Goal: Task Accomplishment & Management: Manage account settings

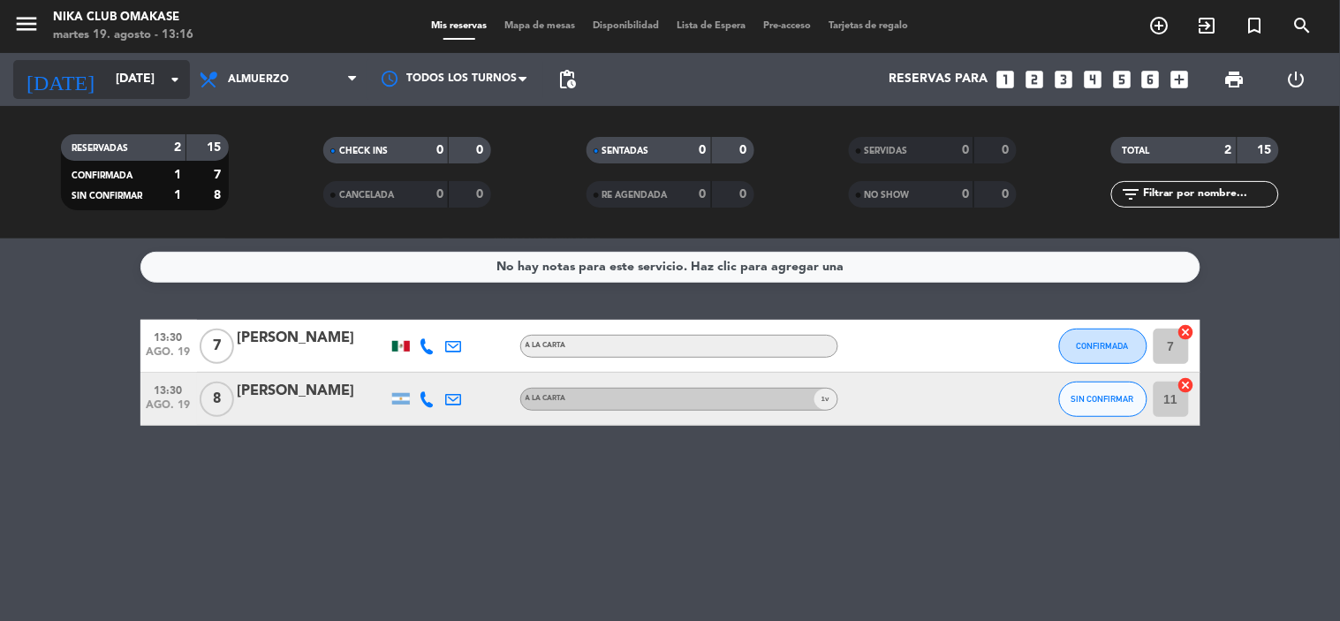
click at [162, 76] on input "[DATE]" at bounding box center [191, 80] width 168 height 32
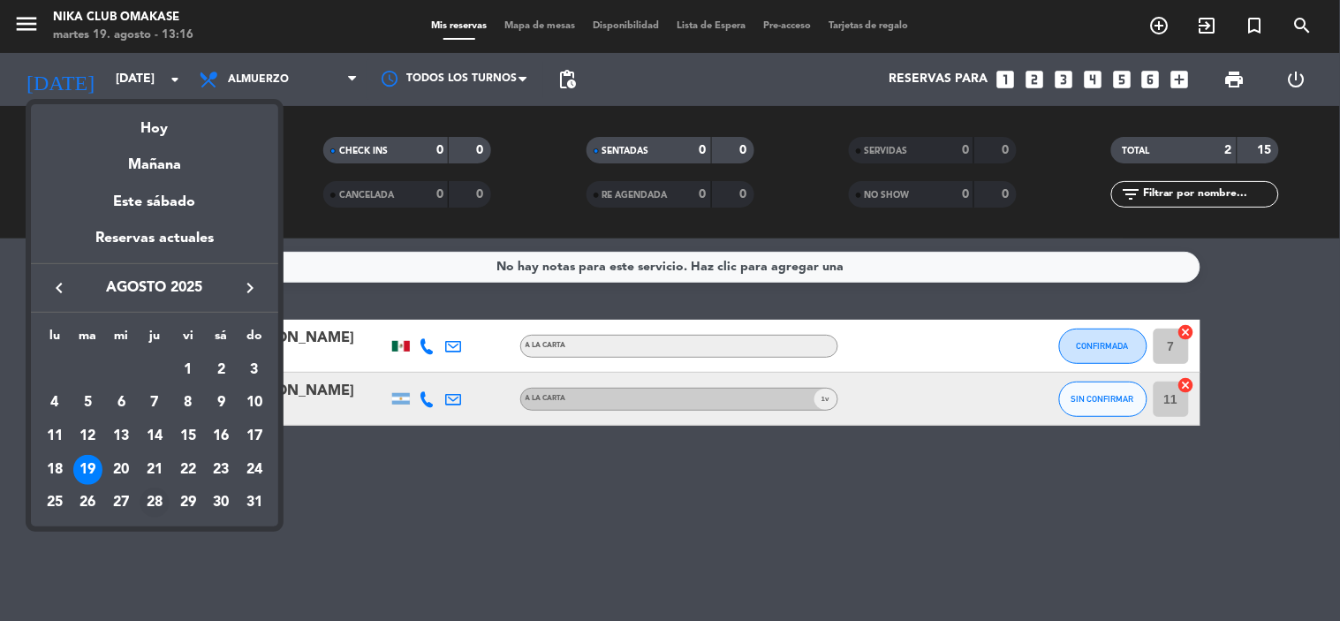
click at [157, 501] on div "28" at bounding box center [155, 503] width 30 height 30
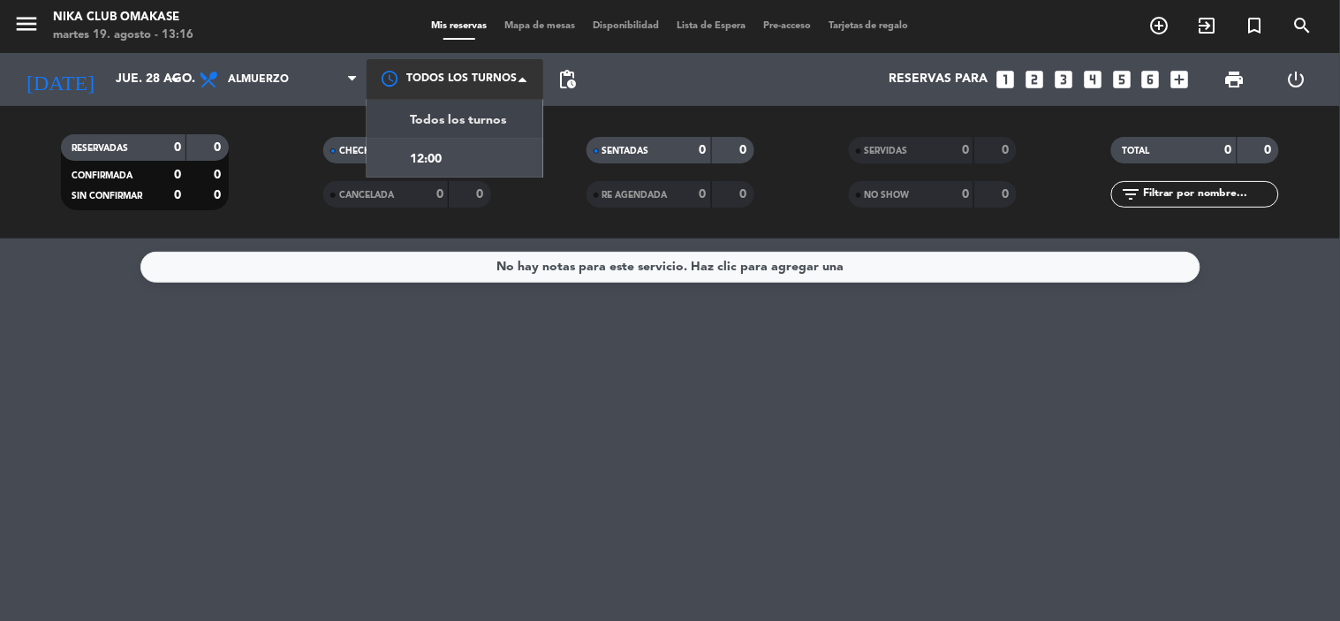
click at [533, 78] on span at bounding box center [527, 80] width 18 height 18
click at [481, 117] on span "Todos los turnos" at bounding box center [458, 120] width 96 height 20
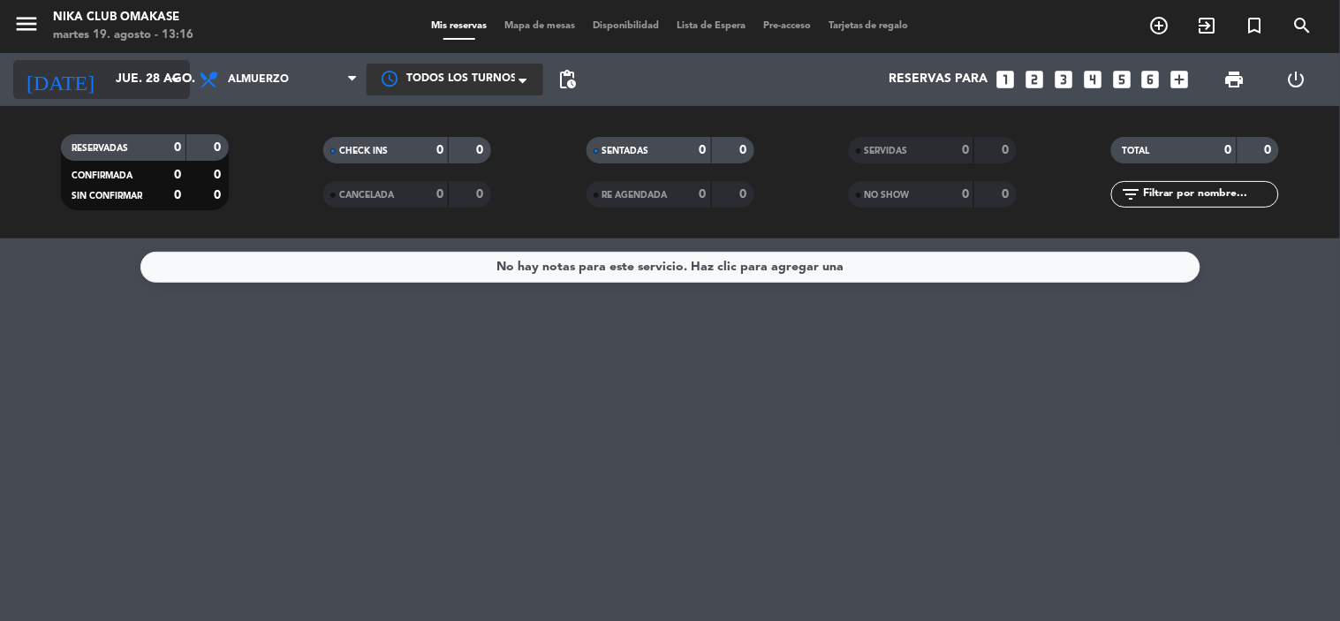
click at [173, 84] on icon "arrow_drop_down" at bounding box center [174, 79] width 21 height 21
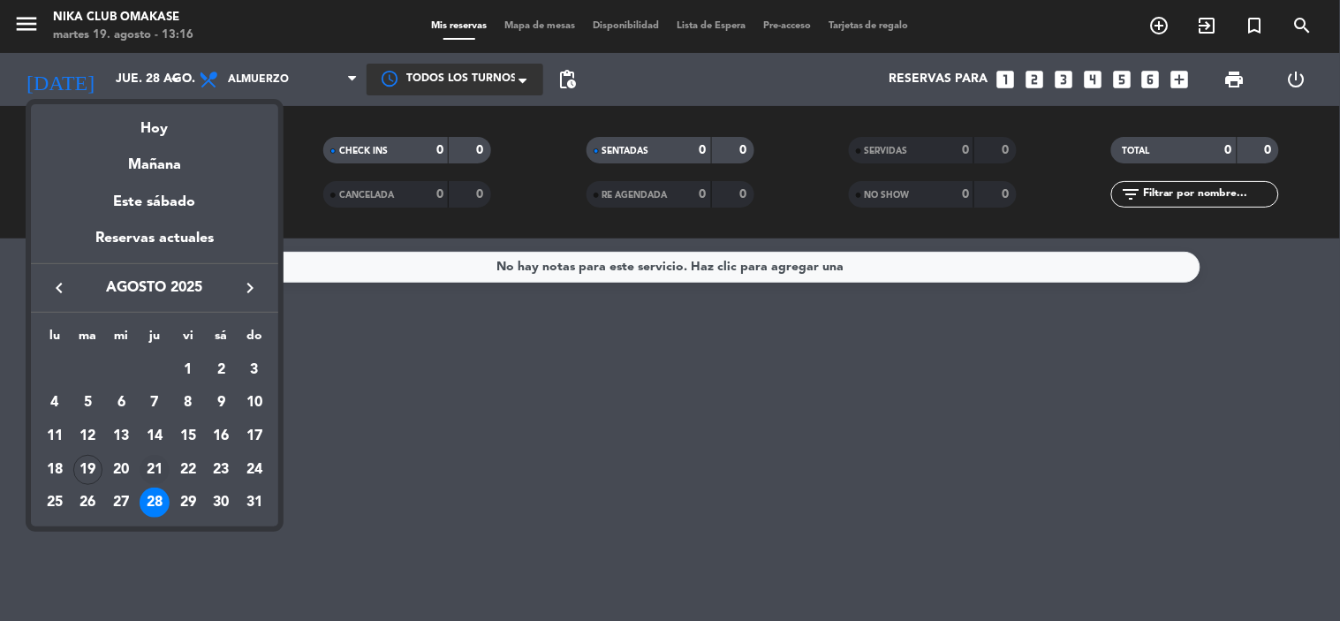
click at [161, 457] on div "21" at bounding box center [155, 470] width 30 height 30
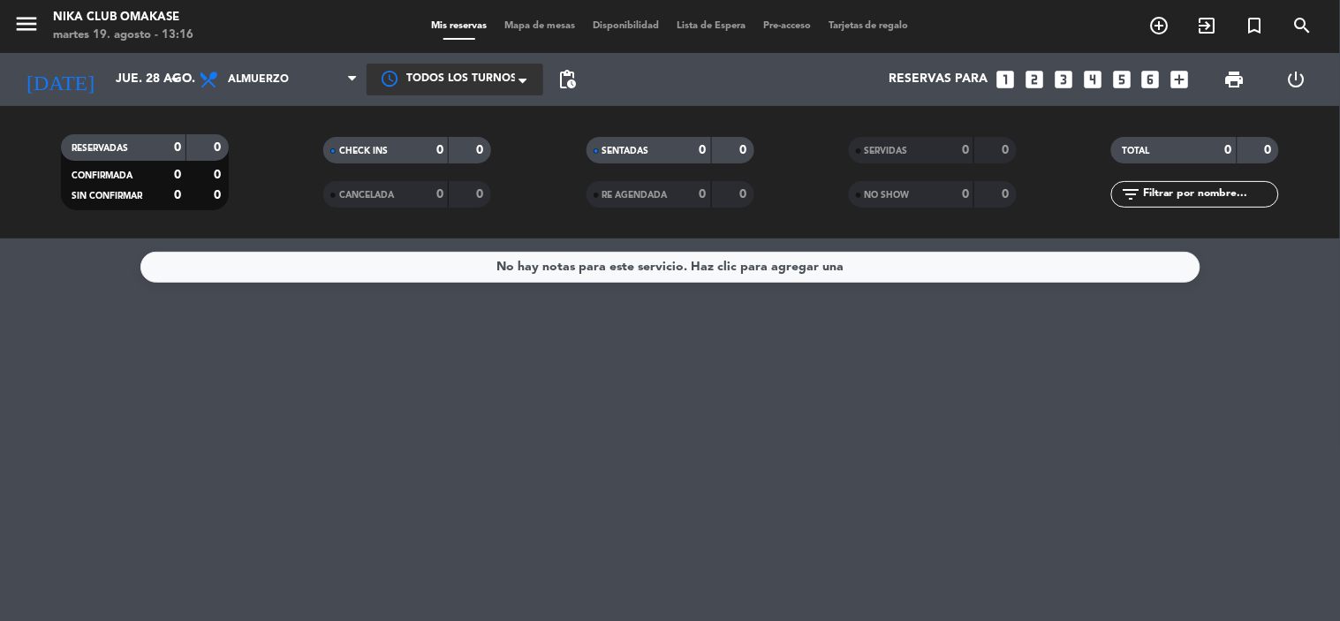
type input "jue. 21 ago."
click at [346, 83] on span "Almuerzo" at bounding box center [278, 79] width 177 height 39
click at [297, 231] on div "menu Nika Club Omakase [DATE] 19. agosto - 13:16 Mis reservas Mapa de mesas Dis…" at bounding box center [670, 119] width 1340 height 238
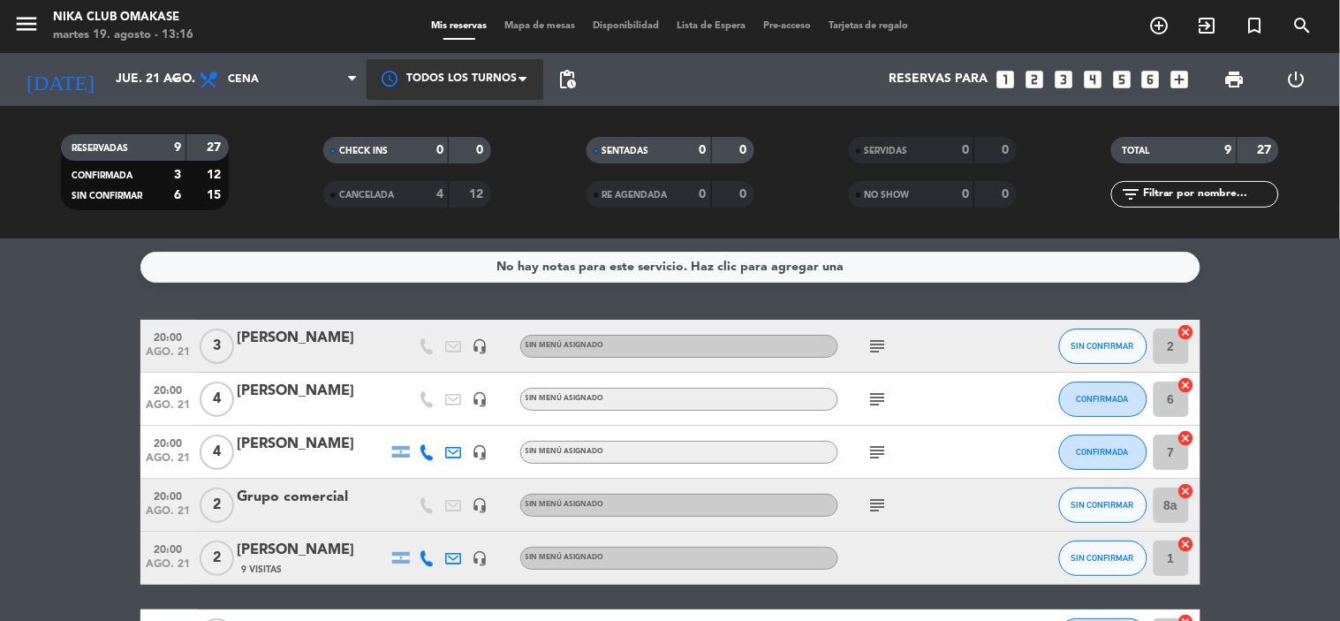
click at [367, 347] on div "[PERSON_NAME]" at bounding box center [313, 338] width 150 height 23
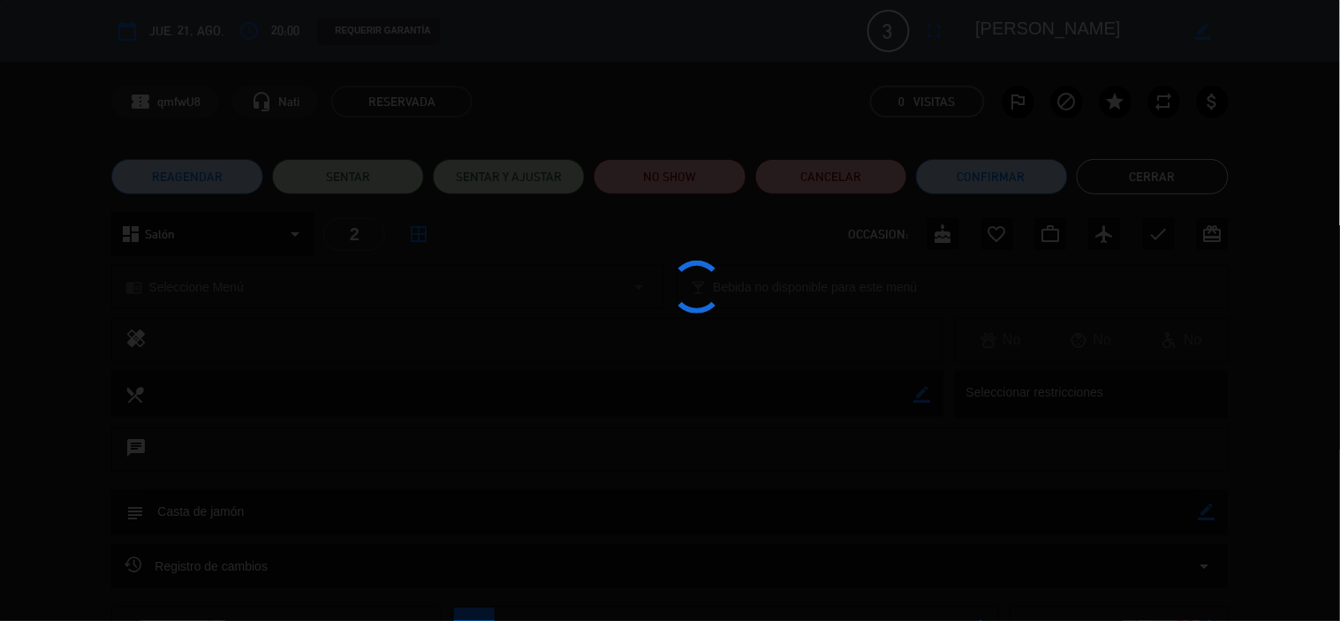
click at [367, 347] on div at bounding box center [670, 310] width 1340 height 621
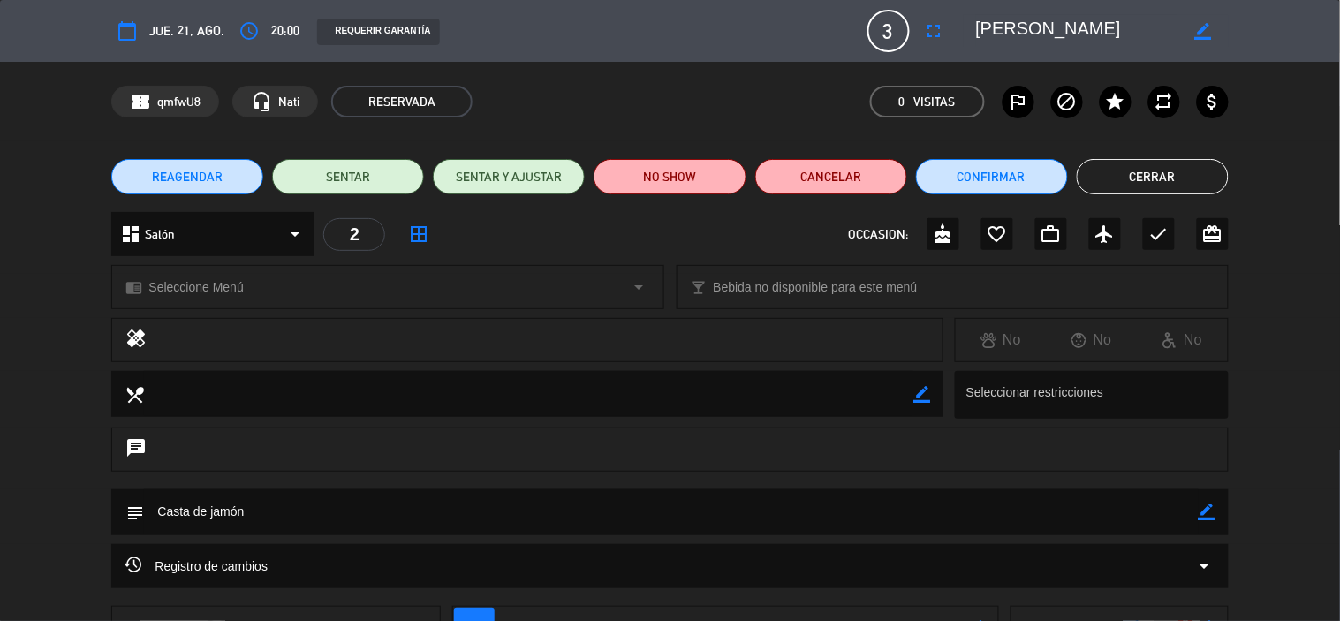
click at [1215, 25] on div "border_color" at bounding box center [1202, 31] width 50 height 32
click at [1206, 34] on icon "border_color" at bounding box center [1202, 31] width 17 height 17
click at [885, 34] on span "3" at bounding box center [888, 31] width 42 height 42
click at [928, 31] on icon "fullscreen" at bounding box center [934, 30] width 21 height 21
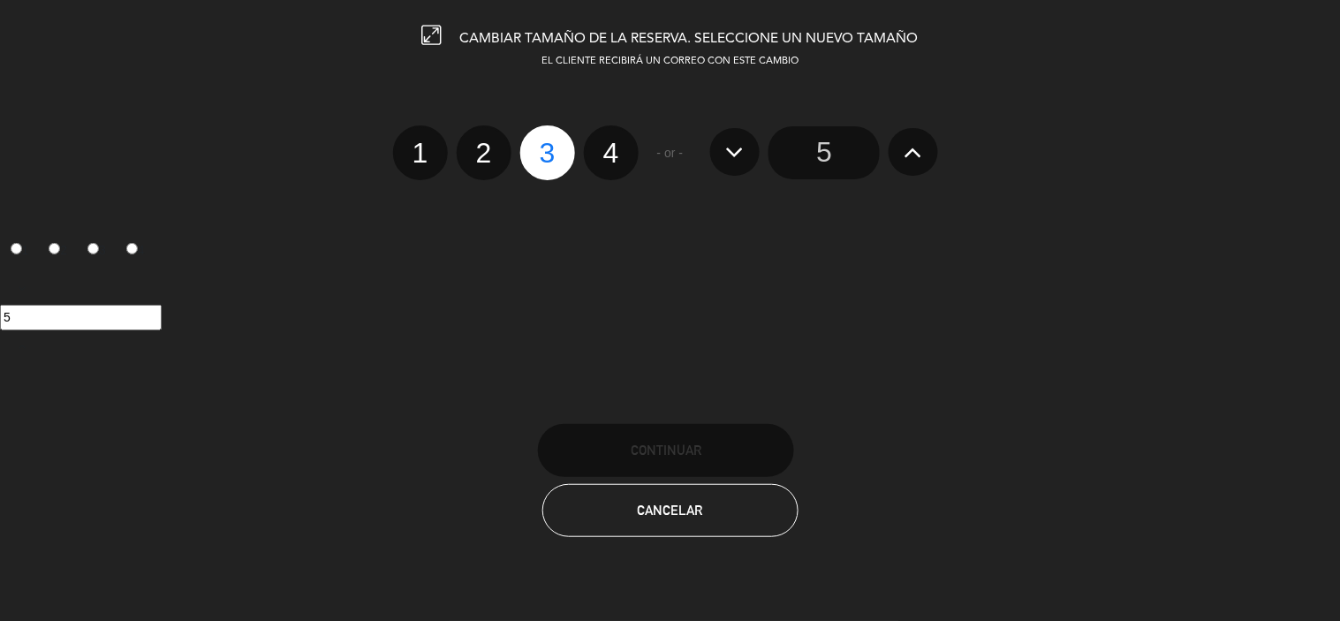
click at [618, 155] on label "4" at bounding box center [611, 152] width 55 height 55
click at [615, 143] on input "4" at bounding box center [608, 137] width 11 height 11
radio input "true"
radio input "false"
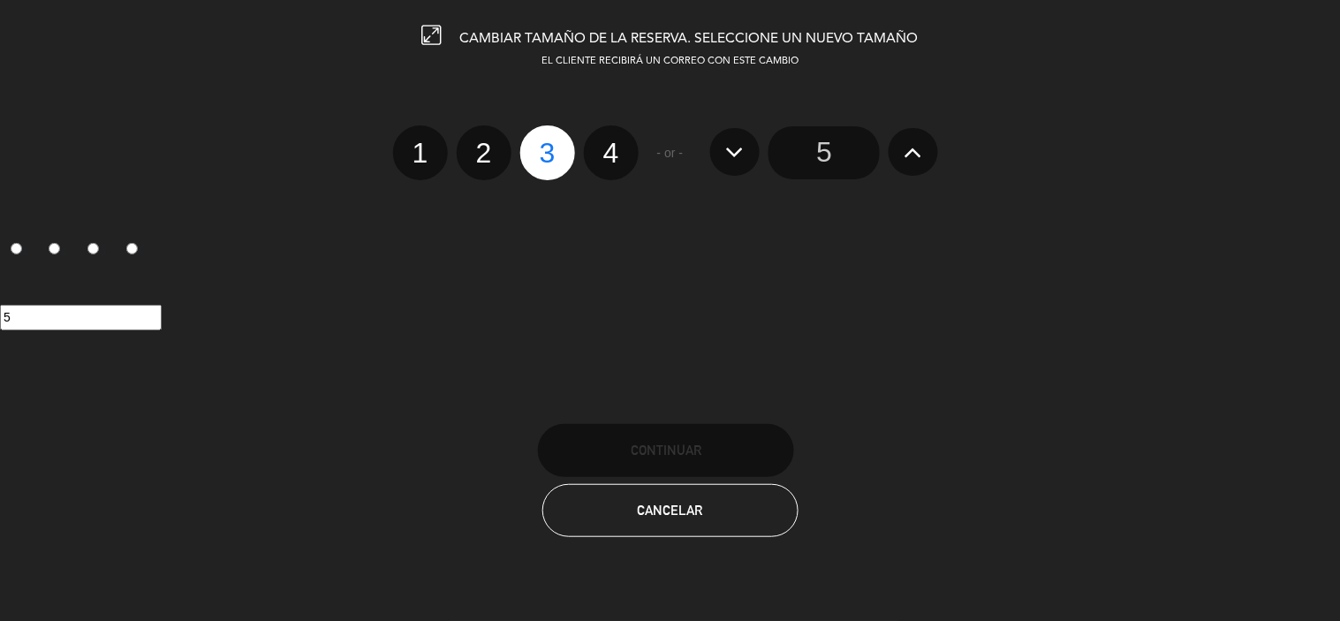
radio input "false"
radio input "true"
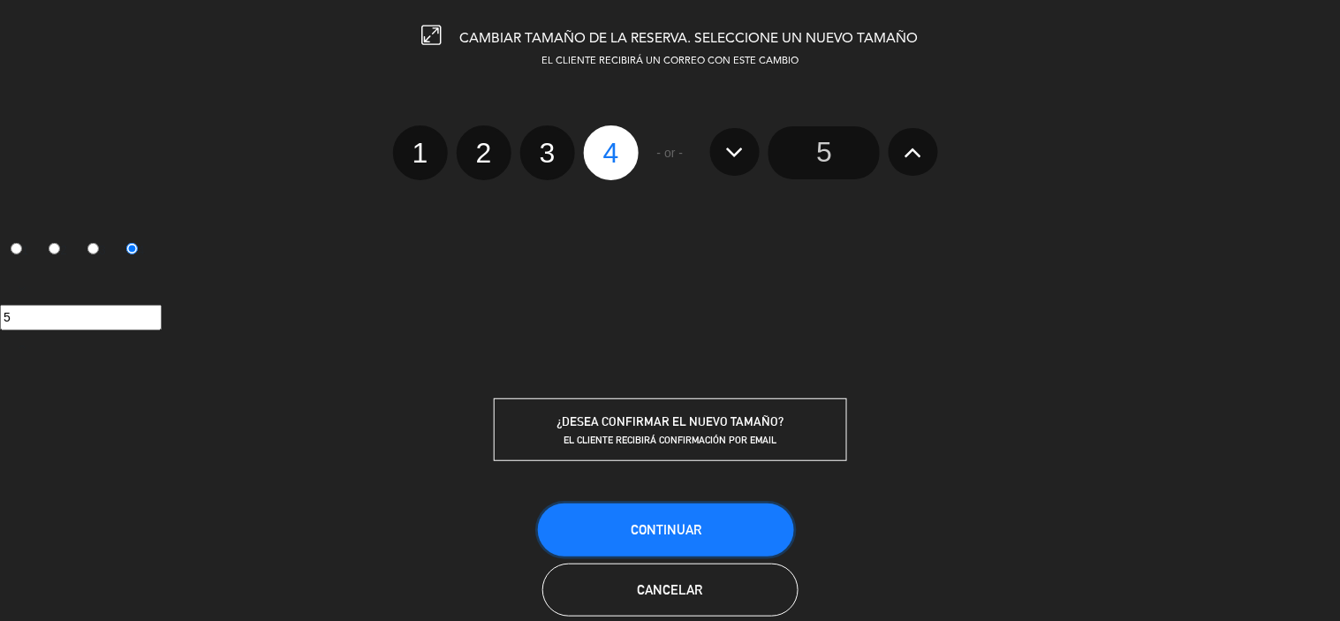
click at [695, 522] on span "Continuar" at bounding box center [666, 529] width 71 height 15
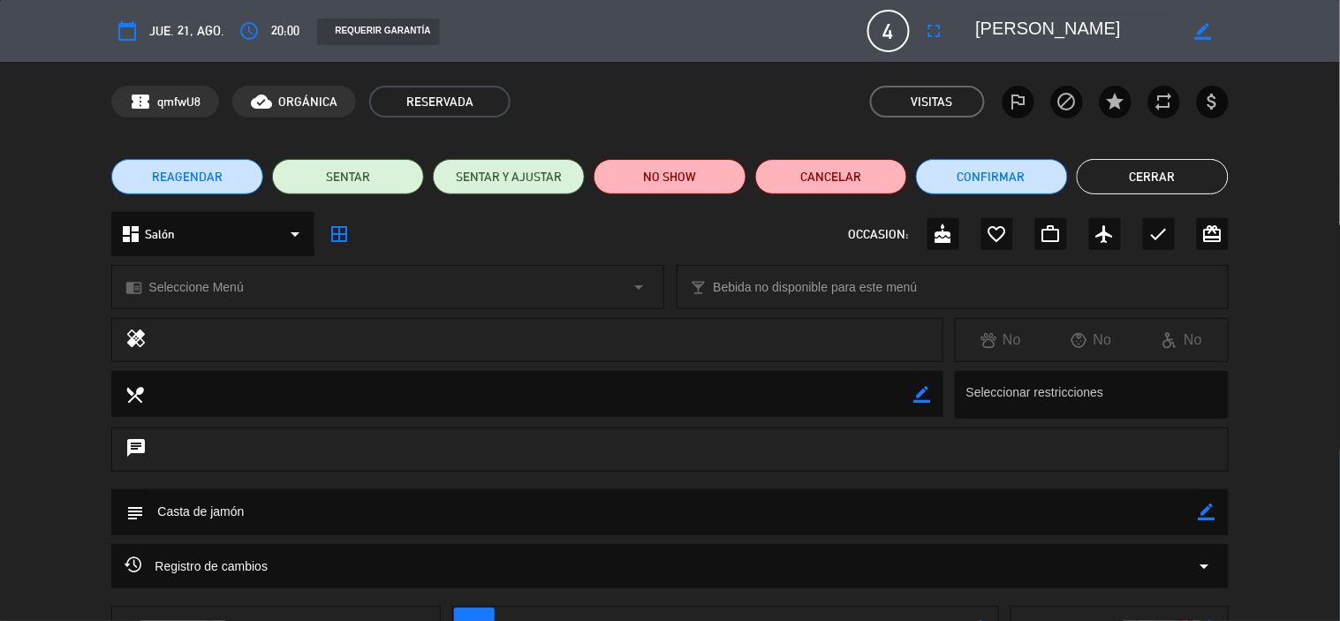
scroll to position [98, 0]
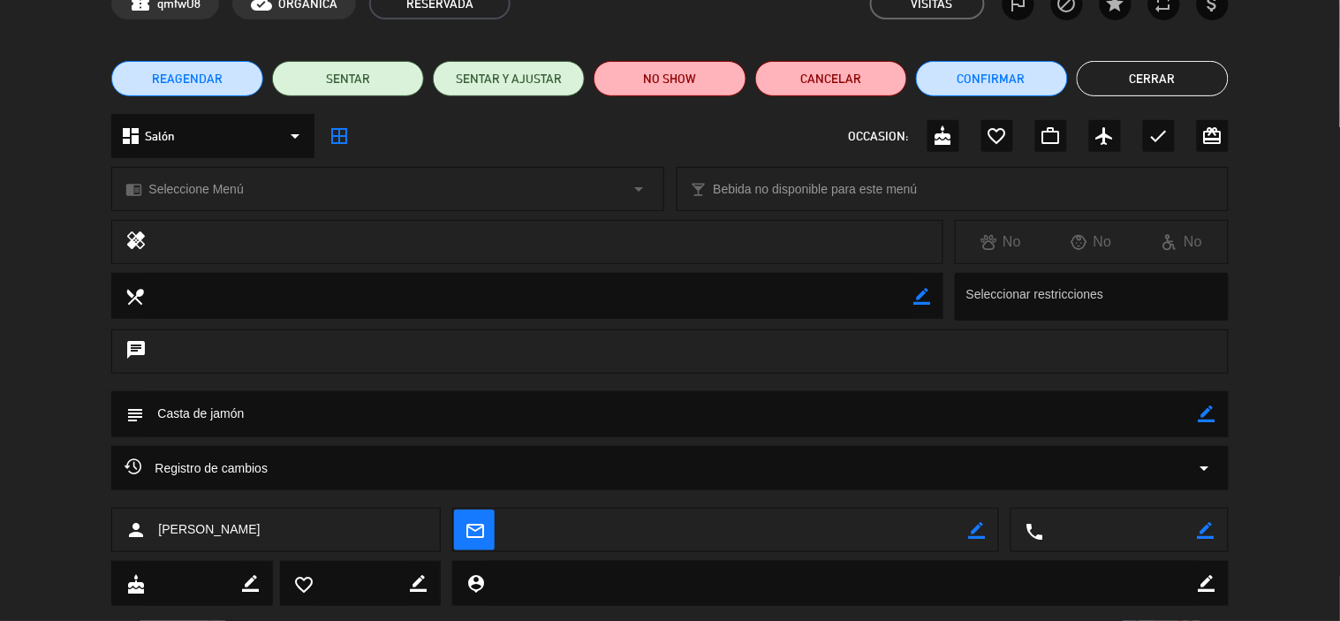
click at [690, 580] on textarea at bounding box center [842, 583] width 714 height 45
click at [1204, 575] on icon "border_color" at bounding box center [1206, 583] width 17 height 17
drag, startPoint x: 871, startPoint y: 586, endPoint x: 1069, endPoint y: 540, distance: 202.9
click at [879, 583] on textarea at bounding box center [842, 583] width 714 height 45
click at [1204, 578] on icon "border_color" at bounding box center [1206, 583] width 17 height 17
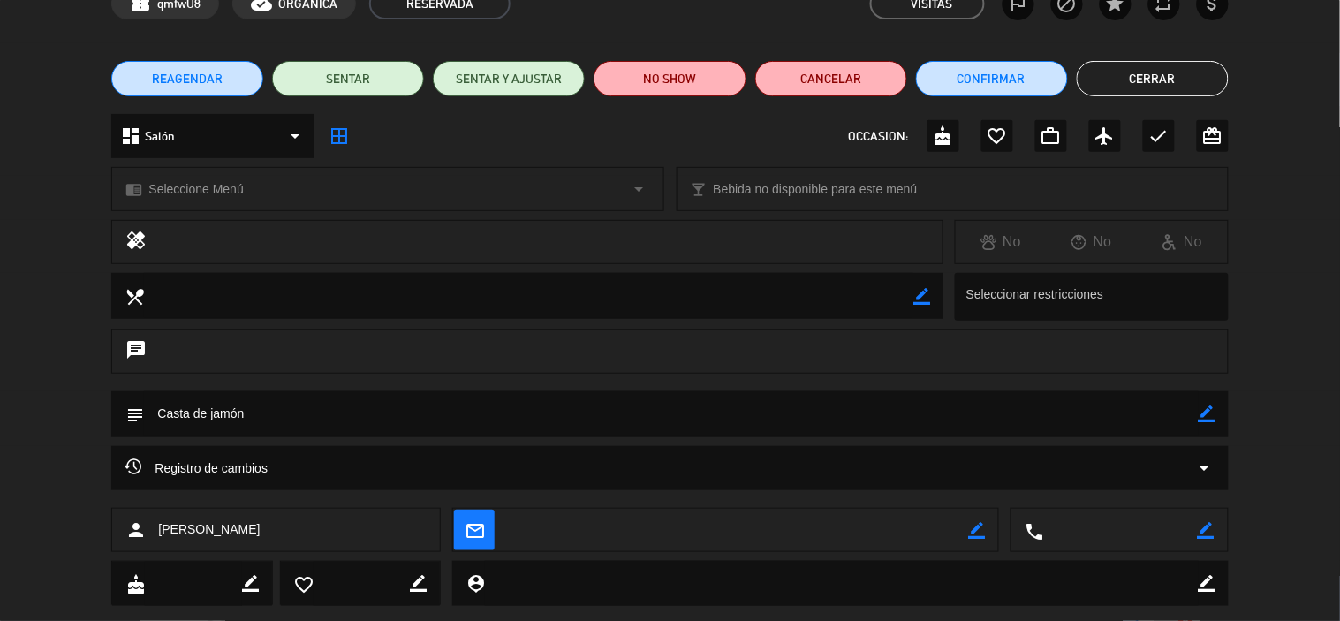
click at [1204, 578] on icon "border_color" at bounding box center [1206, 583] width 17 height 17
click at [1018, 585] on textarea at bounding box center [842, 583] width 714 height 45
click at [1206, 585] on icon "border_color" at bounding box center [1206, 583] width 17 height 17
click at [932, 578] on textarea at bounding box center [842, 583] width 714 height 45
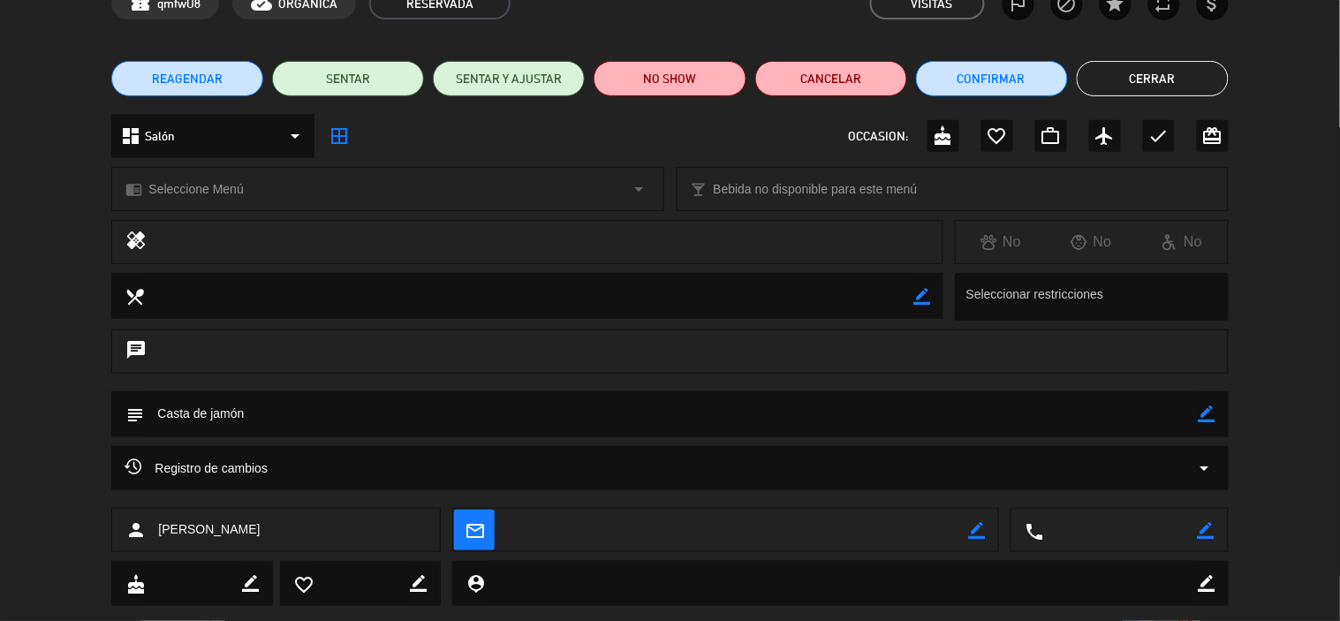
click at [933, 579] on textarea at bounding box center [842, 583] width 714 height 45
click at [1212, 420] on icon "border_color" at bounding box center [1206, 413] width 17 height 17
click at [178, 411] on textarea at bounding box center [671, 413] width 1054 height 45
type textarea "Cata de jamón"
click at [338, 540] on div "person [PERSON_NAME]" at bounding box center [275, 530] width 329 height 44
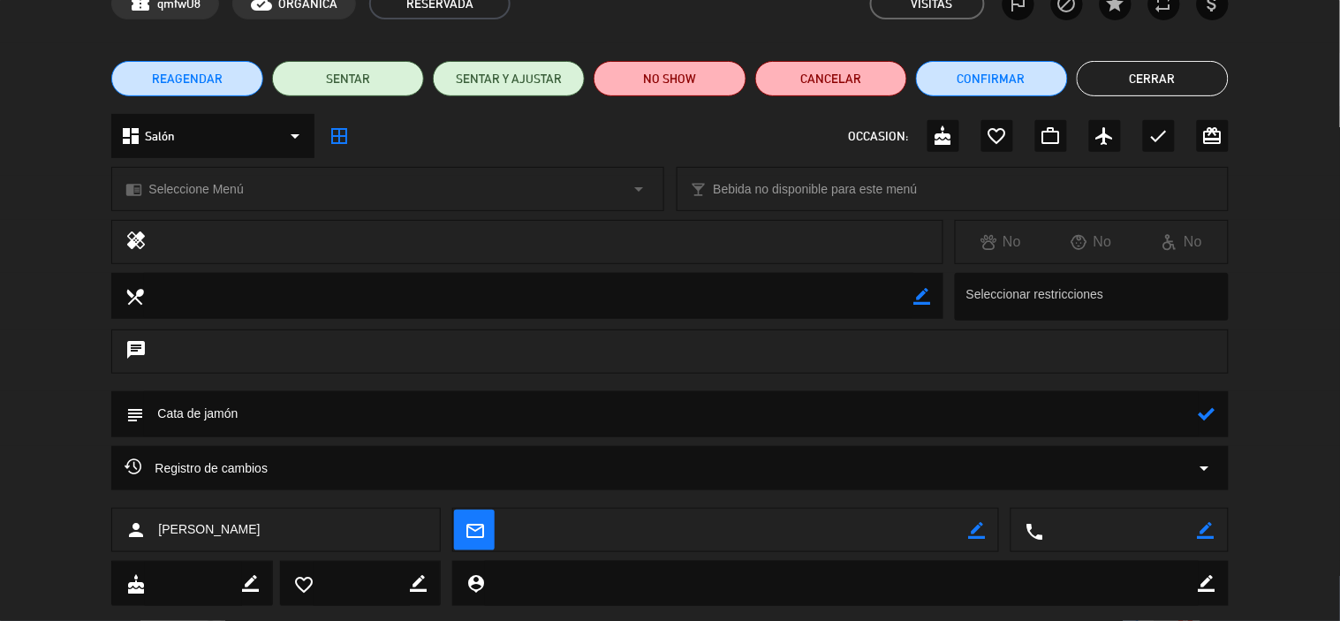
click at [338, 540] on div "person [PERSON_NAME]" at bounding box center [275, 530] width 329 height 44
click at [138, 531] on icon "person" at bounding box center [135, 529] width 21 height 21
click at [212, 533] on span "[PERSON_NAME]" at bounding box center [209, 529] width 102 height 20
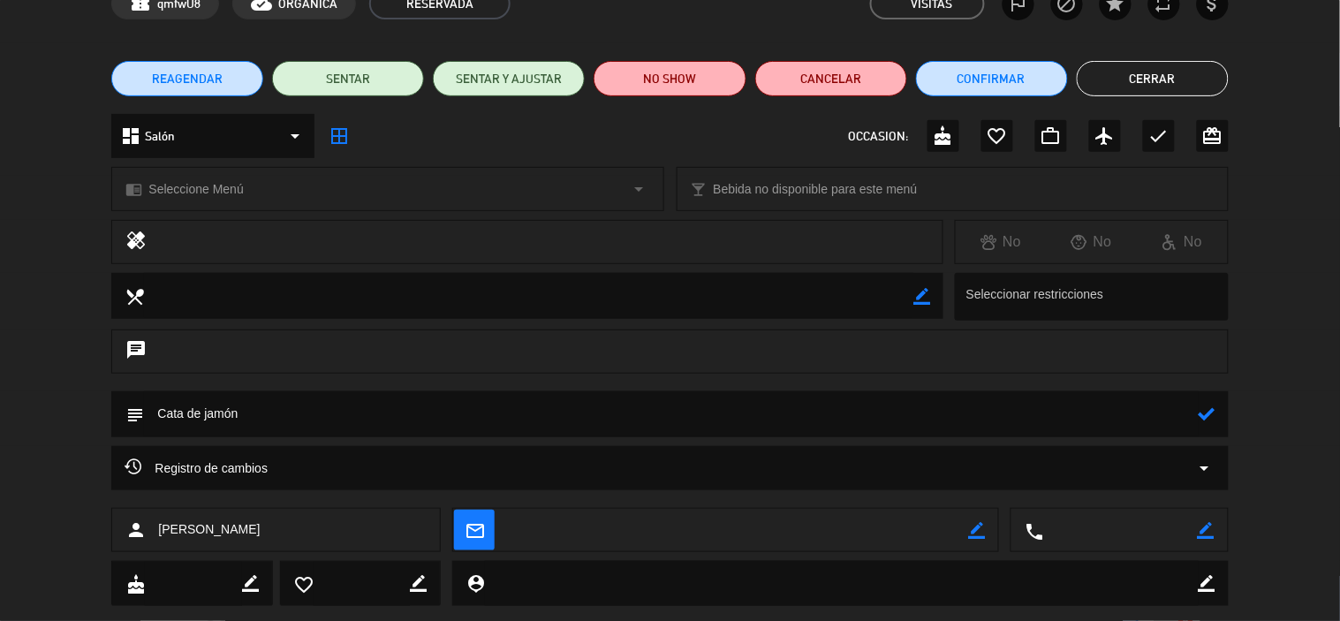
click at [248, 527] on div "person [PERSON_NAME]" at bounding box center [275, 530] width 329 height 44
click at [242, 525] on div "person [PERSON_NAME]" at bounding box center [275, 530] width 329 height 44
click at [238, 518] on div "person [PERSON_NAME]" at bounding box center [275, 530] width 329 height 44
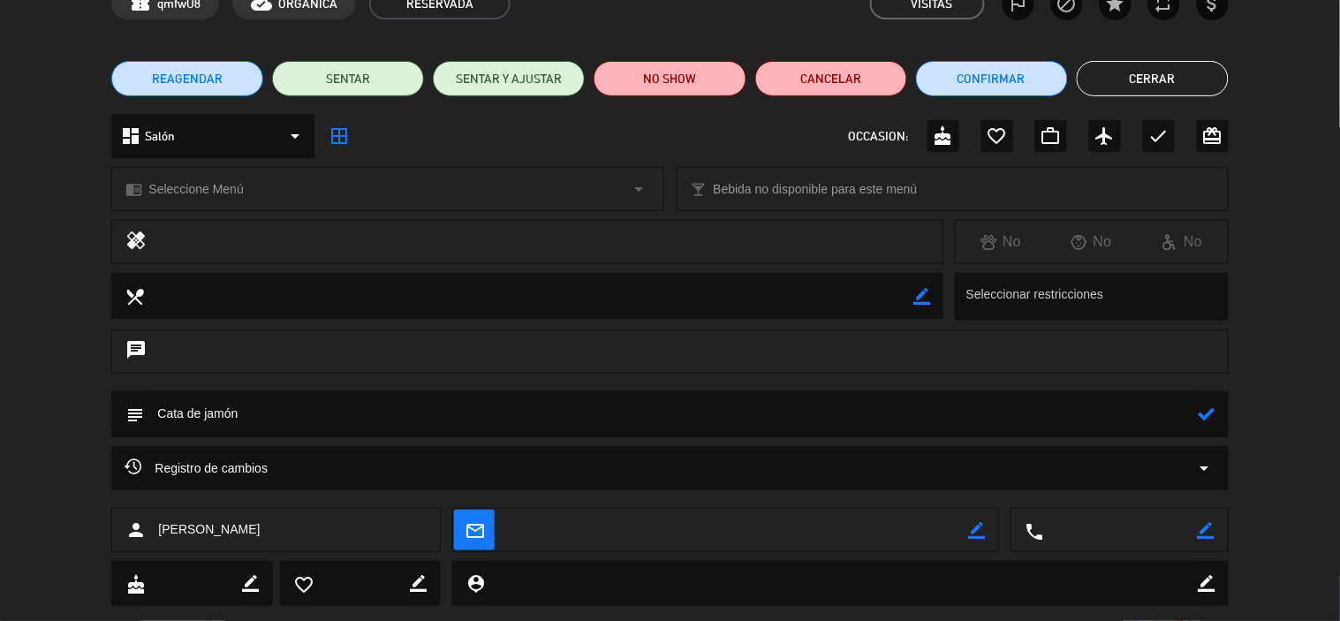
click at [238, 518] on div "person [PERSON_NAME]" at bounding box center [275, 530] width 329 height 44
click at [982, 531] on icon "border_color" at bounding box center [976, 530] width 17 height 17
click at [412, 540] on div "person [PERSON_NAME]" at bounding box center [275, 530] width 329 height 44
click at [145, 537] on icon "person" at bounding box center [135, 529] width 21 height 21
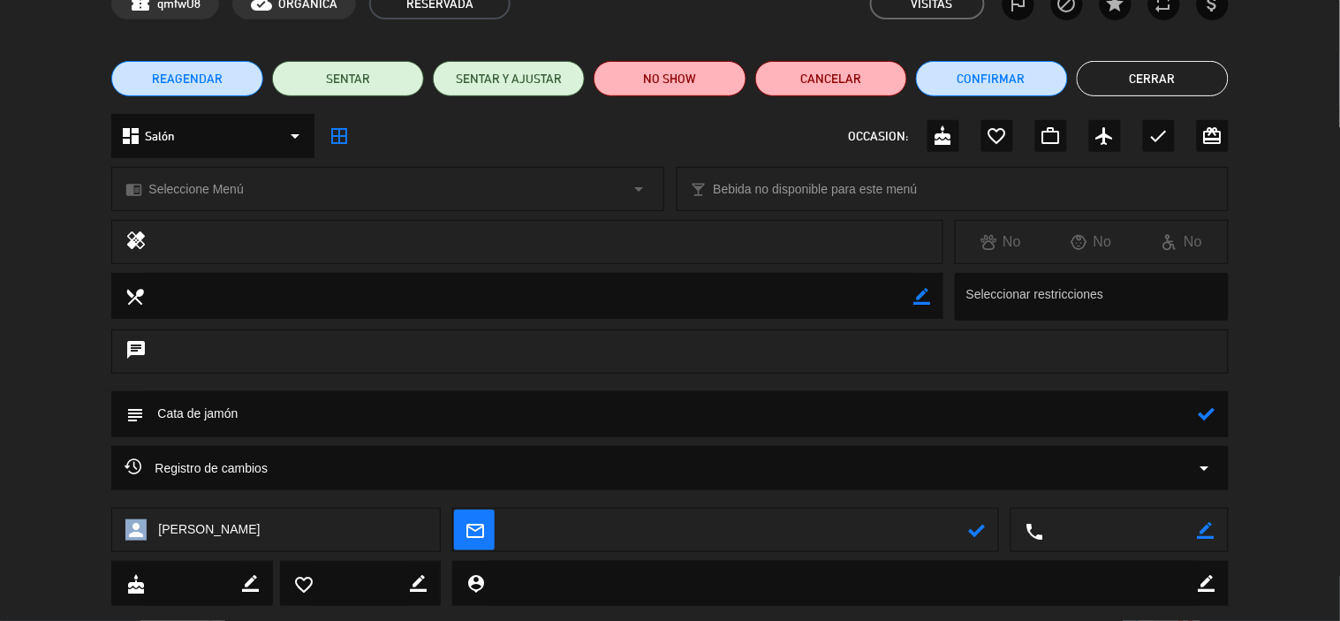
click at [145, 537] on icon "person" at bounding box center [135, 529] width 21 height 21
click at [265, 518] on div "person [PERSON_NAME]" at bounding box center [275, 530] width 329 height 44
click at [261, 521] on div "person [PERSON_NAME]" at bounding box center [275, 530] width 329 height 44
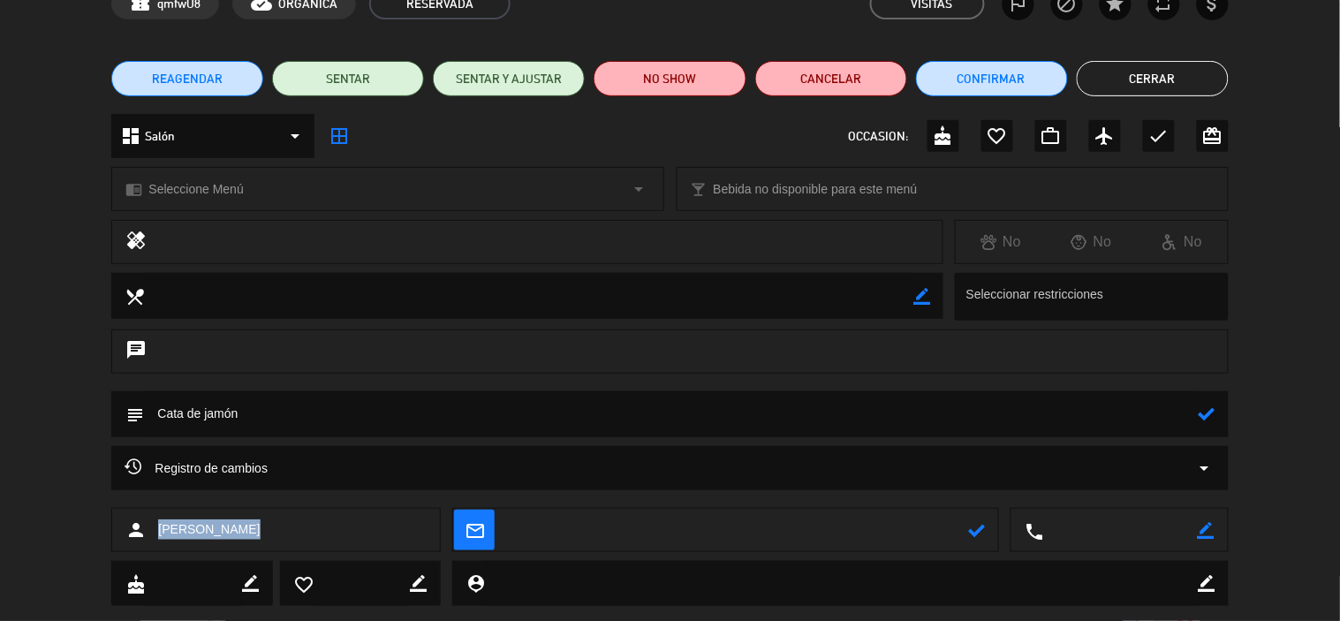
click at [238, 533] on div "person [PERSON_NAME]" at bounding box center [275, 530] width 329 height 44
click at [240, 531] on div "person [PERSON_NAME]" at bounding box center [275, 530] width 329 height 44
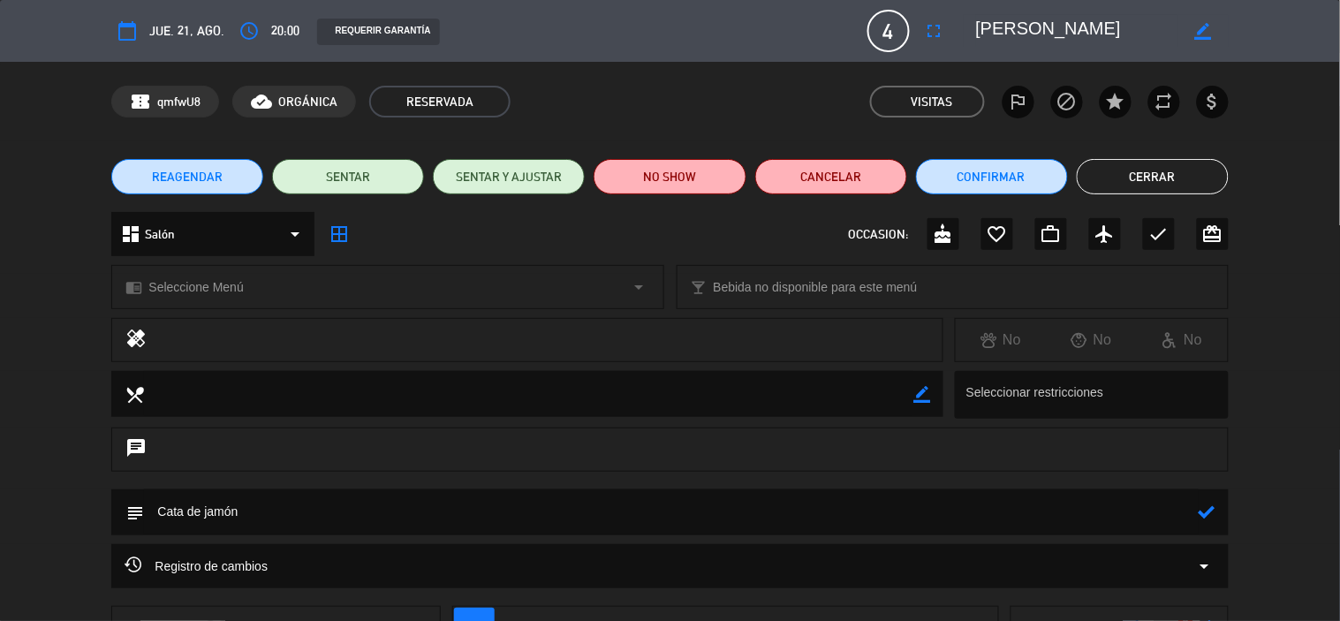
scroll to position [136, 0]
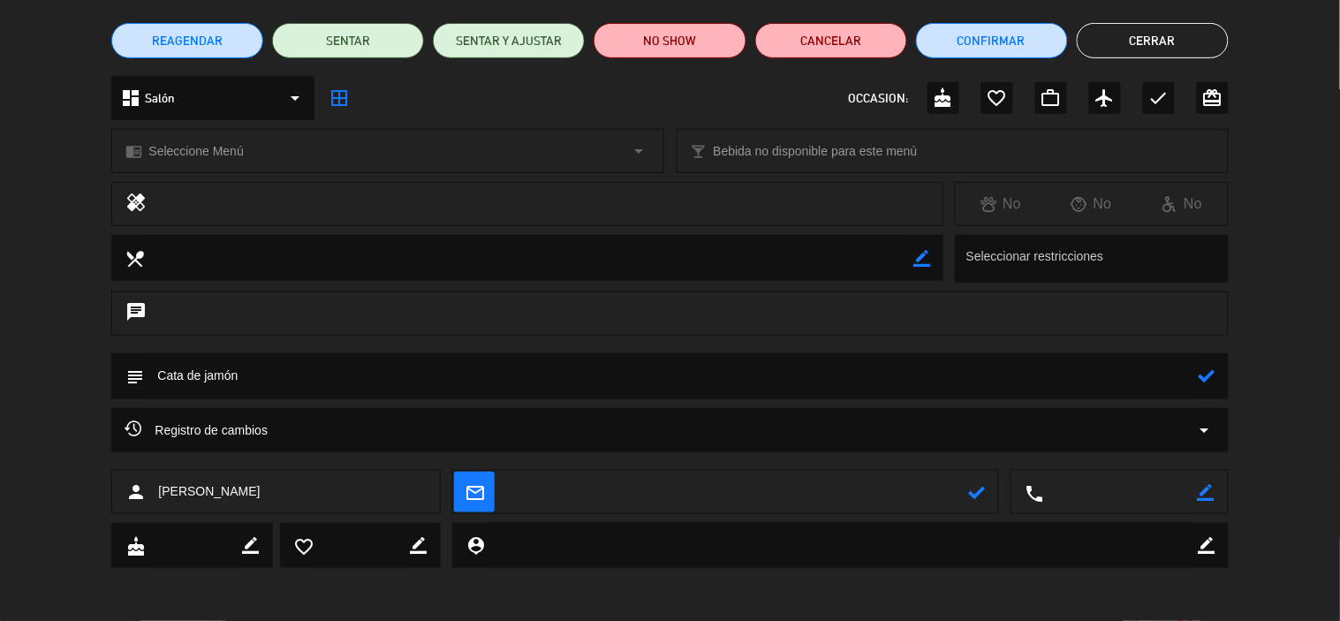
click at [609, 541] on textarea at bounding box center [842, 545] width 714 height 45
click at [1202, 540] on icon "border_color" at bounding box center [1206, 545] width 17 height 17
click at [1205, 550] on icon "border_color" at bounding box center [1206, 545] width 17 height 17
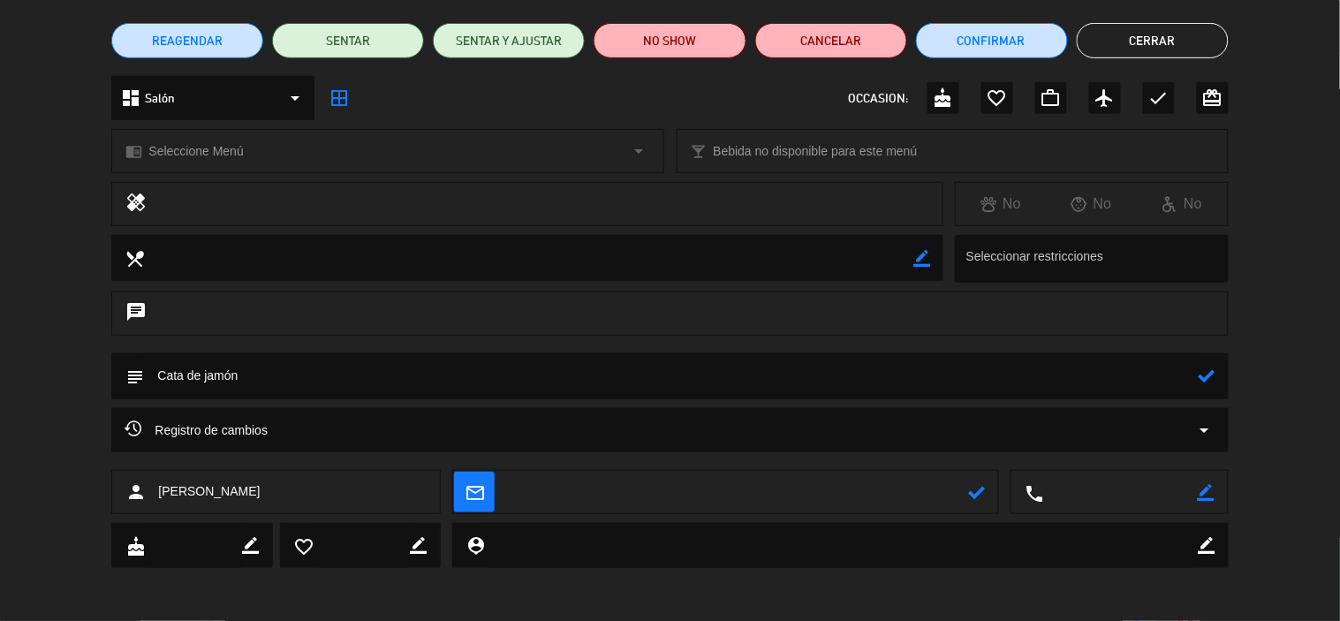
click at [1175, 553] on textarea at bounding box center [842, 545] width 714 height 45
click at [1213, 429] on icon "arrow_drop_down" at bounding box center [1204, 429] width 21 height 21
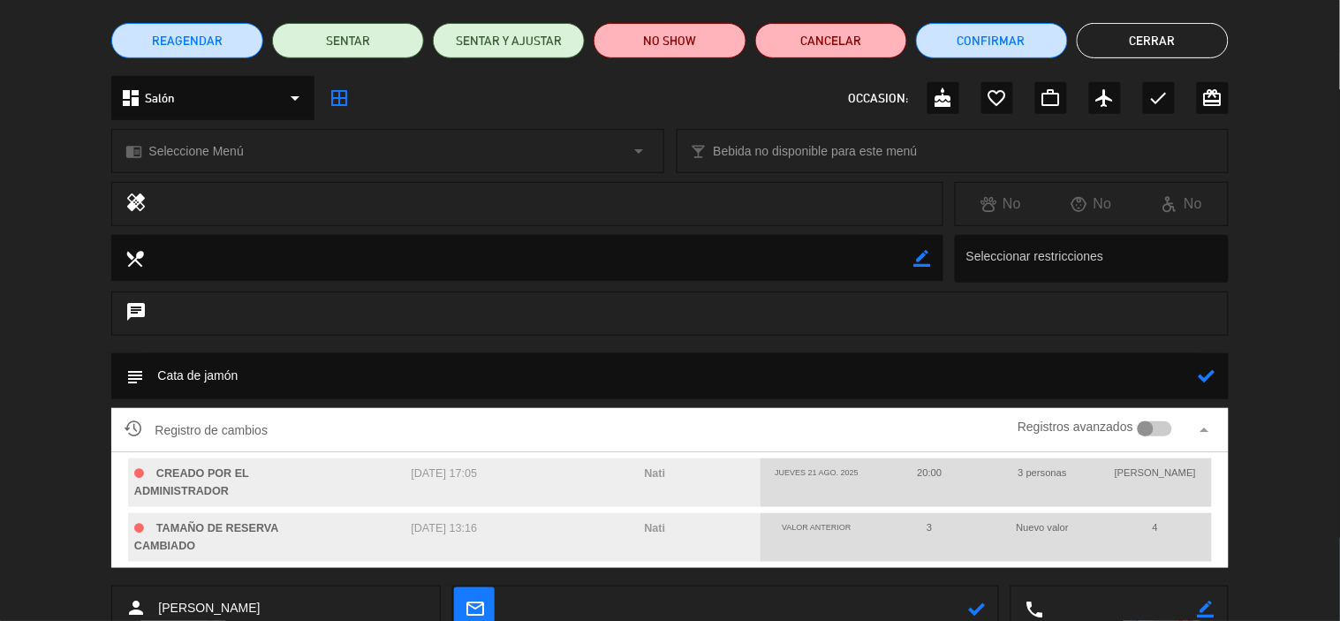
click at [1323, 411] on div "Registro de cambios Registros avanzados arrow_drop_up CREADO POR EL ADMINISTRAD…" at bounding box center [670, 497] width 1340 height 178
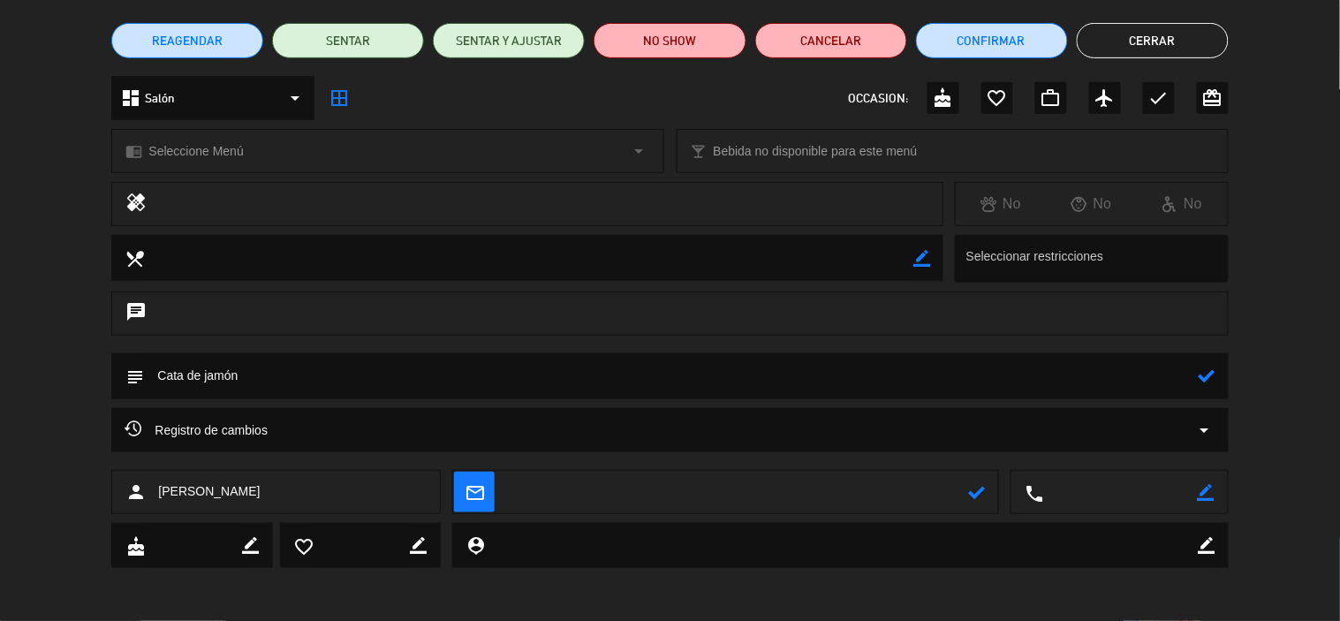
click at [1082, 246] on div at bounding box center [1095, 259] width 267 height 34
click at [709, 252] on textarea at bounding box center [528, 257] width 769 height 45
click at [915, 259] on icon "border_color" at bounding box center [921, 258] width 17 height 17
click at [323, 261] on textarea at bounding box center [528, 257] width 769 height 45
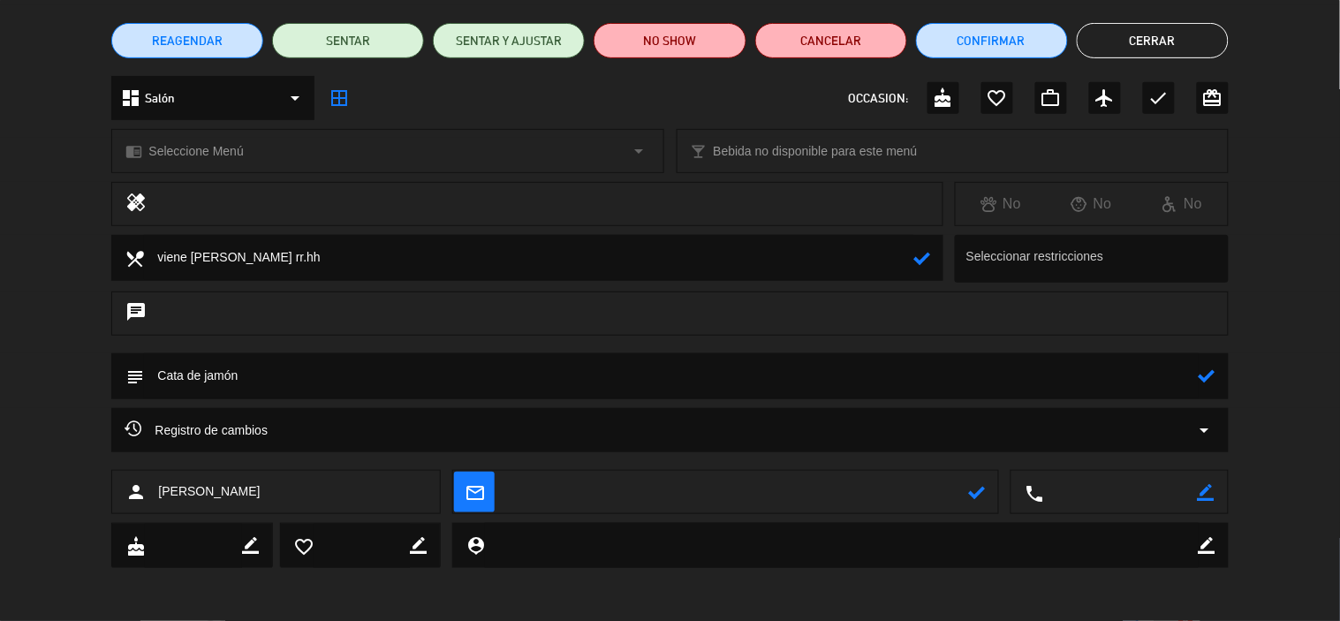
type textarea "viene [PERSON_NAME] rr.hh"
click at [923, 258] on icon at bounding box center [921, 258] width 17 height 17
click at [252, 318] on div "chat" at bounding box center [669, 313] width 1116 height 44
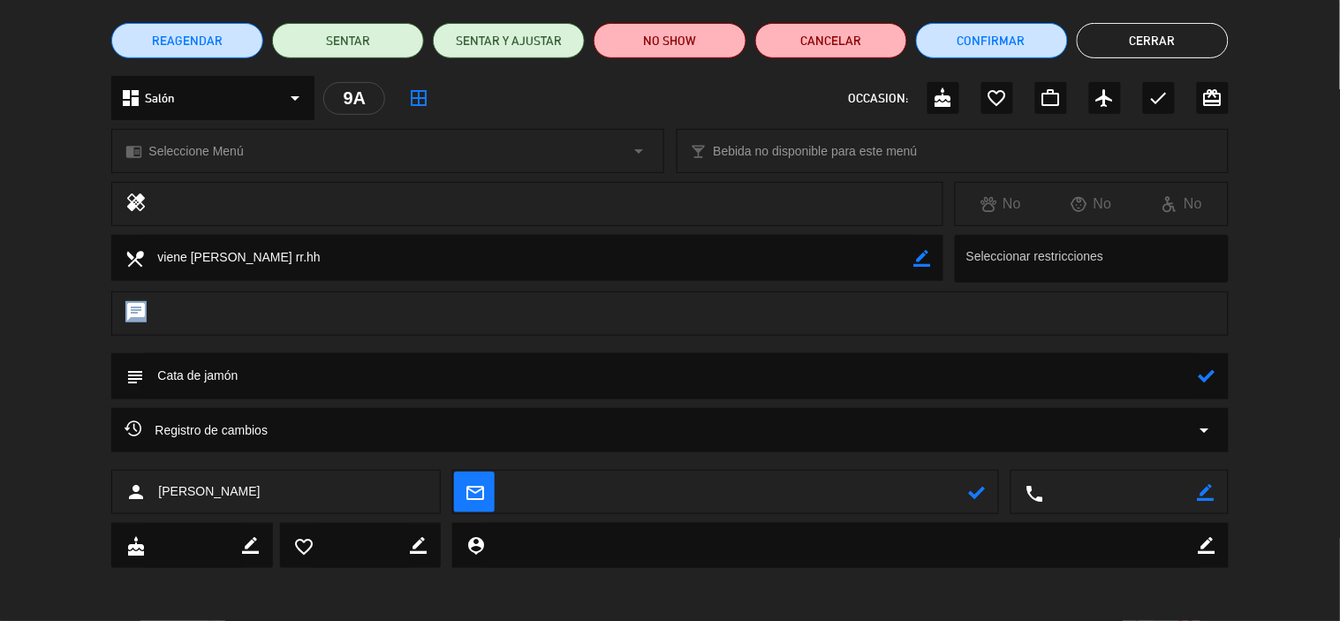
click at [129, 307] on icon "chat" at bounding box center [135, 313] width 21 height 25
click at [154, 301] on div "chat" at bounding box center [669, 313] width 1116 height 44
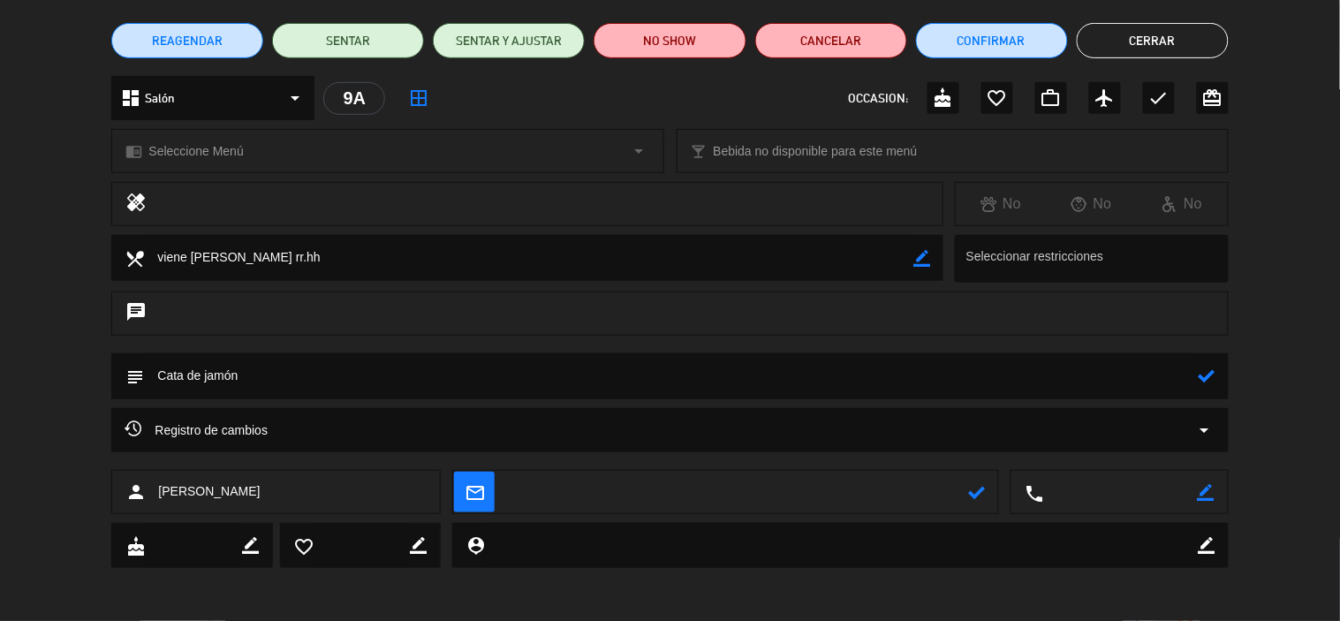
click at [154, 301] on div "chat" at bounding box center [669, 313] width 1116 height 44
click at [137, 320] on icon "chat" at bounding box center [135, 313] width 21 height 25
click at [424, 92] on icon "border_all" at bounding box center [418, 97] width 21 height 21
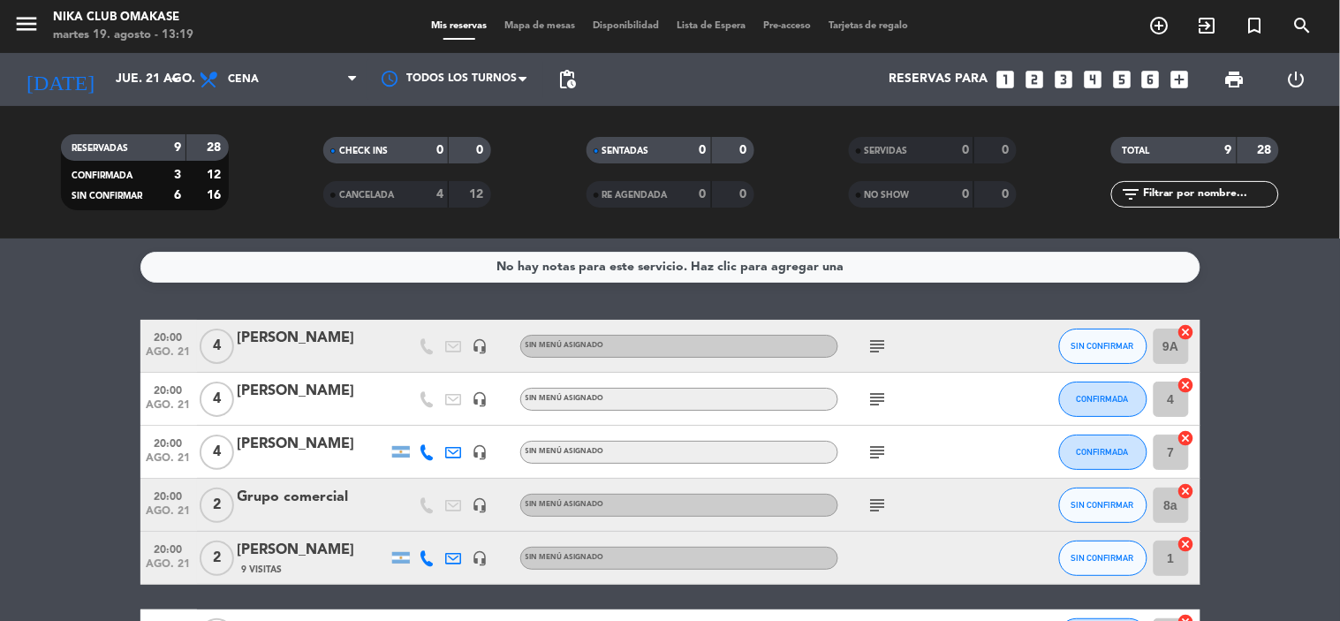
click at [347, 344] on div "[PERSON_NAME]" at bounding box center [313, 338] width 150 height 23
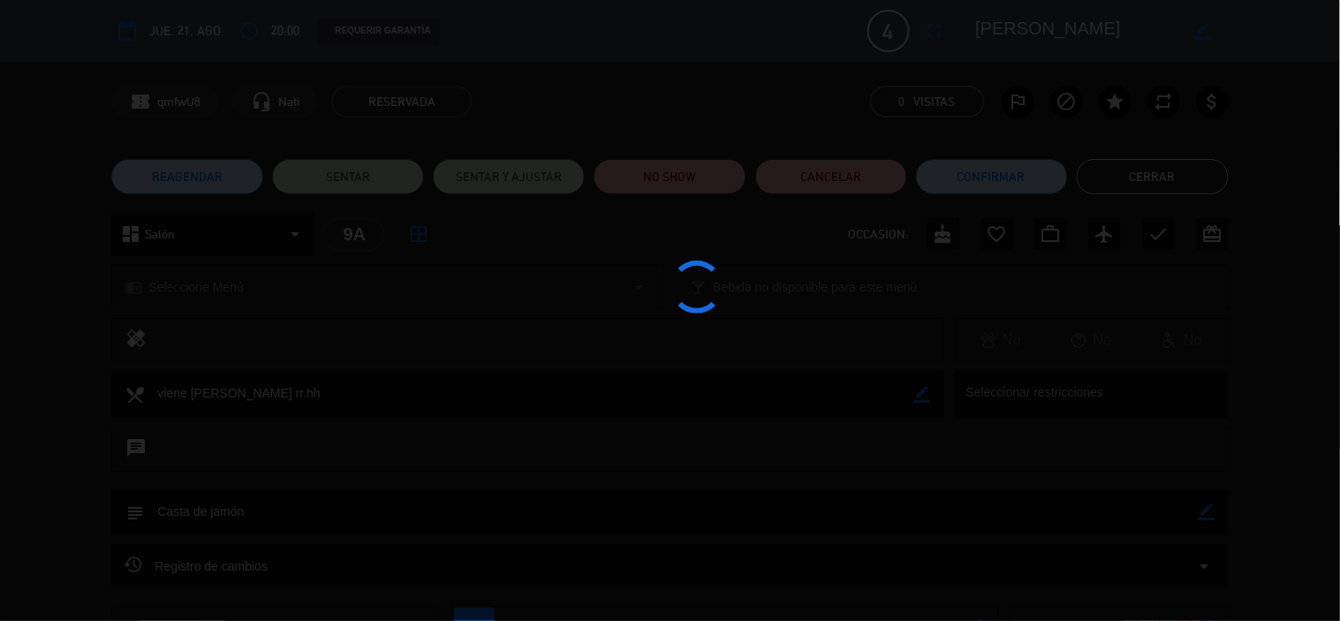
click at [347, 344] on div at bounding box center [670, 310] width 1340 height 621
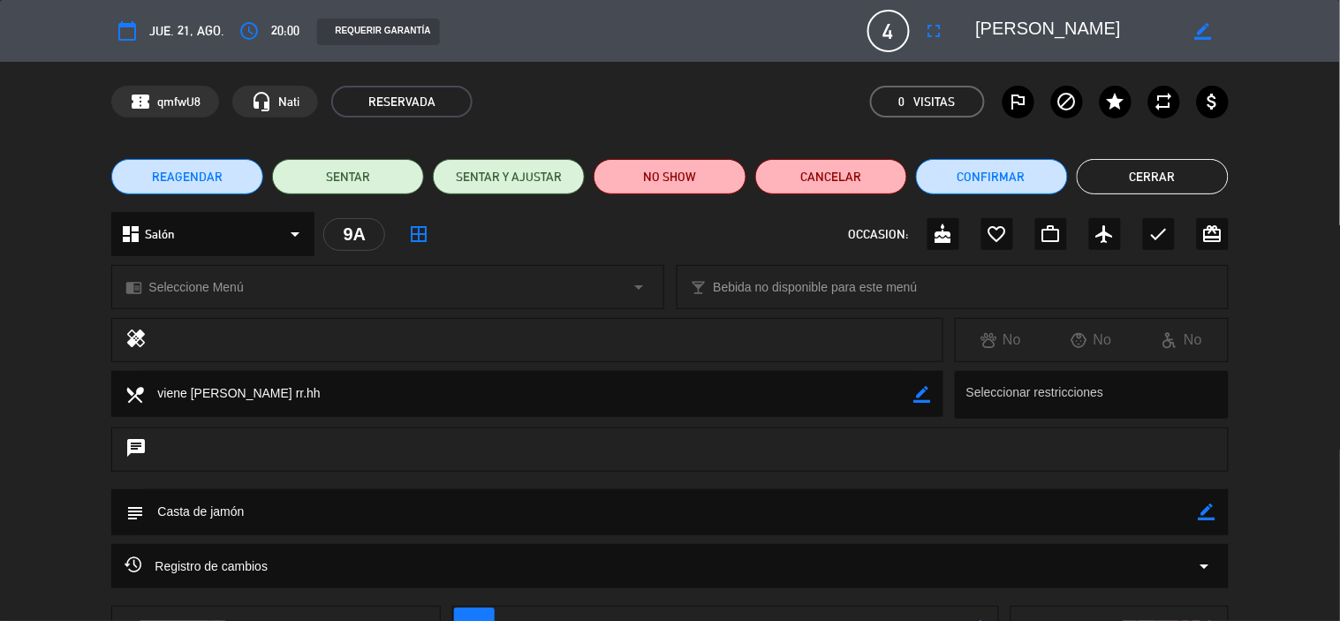
scroll to position [136, 0]
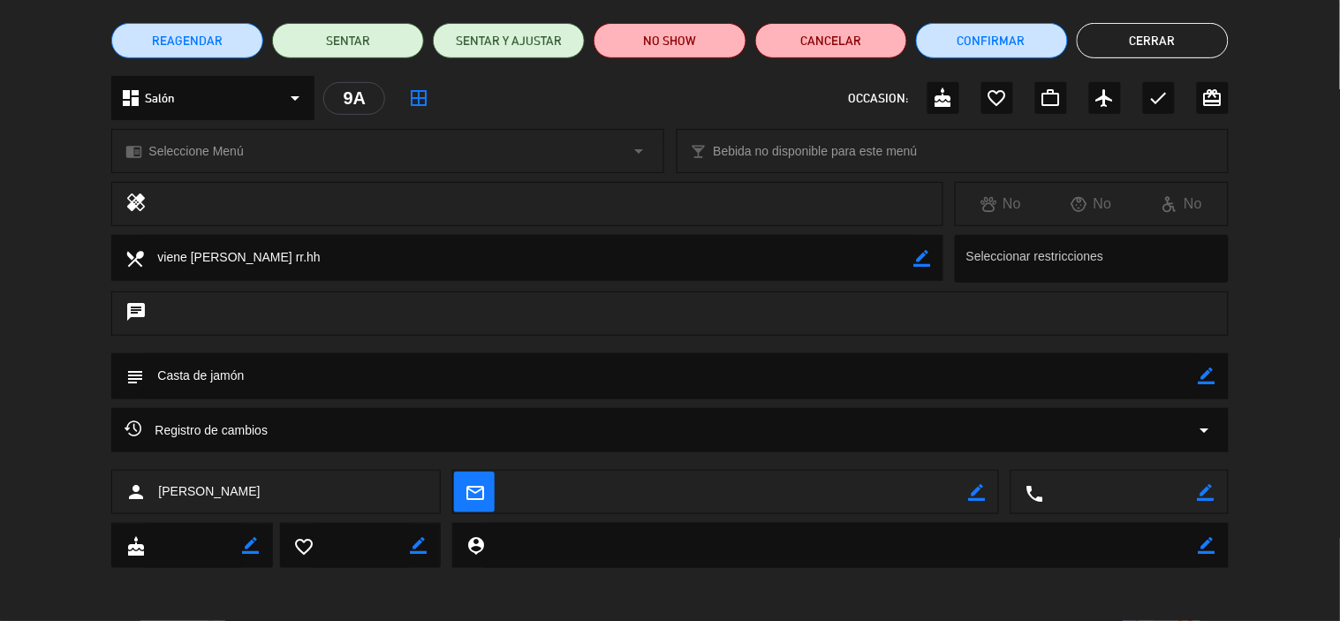
click at [244, 474] on div "person [PERSON_NAME]" at bounding box center [275, 492] width 329 height 44
click at [237, 492] on div "person [PERSON_NAME]" at bounding box center [275, 492] width 329 height 44
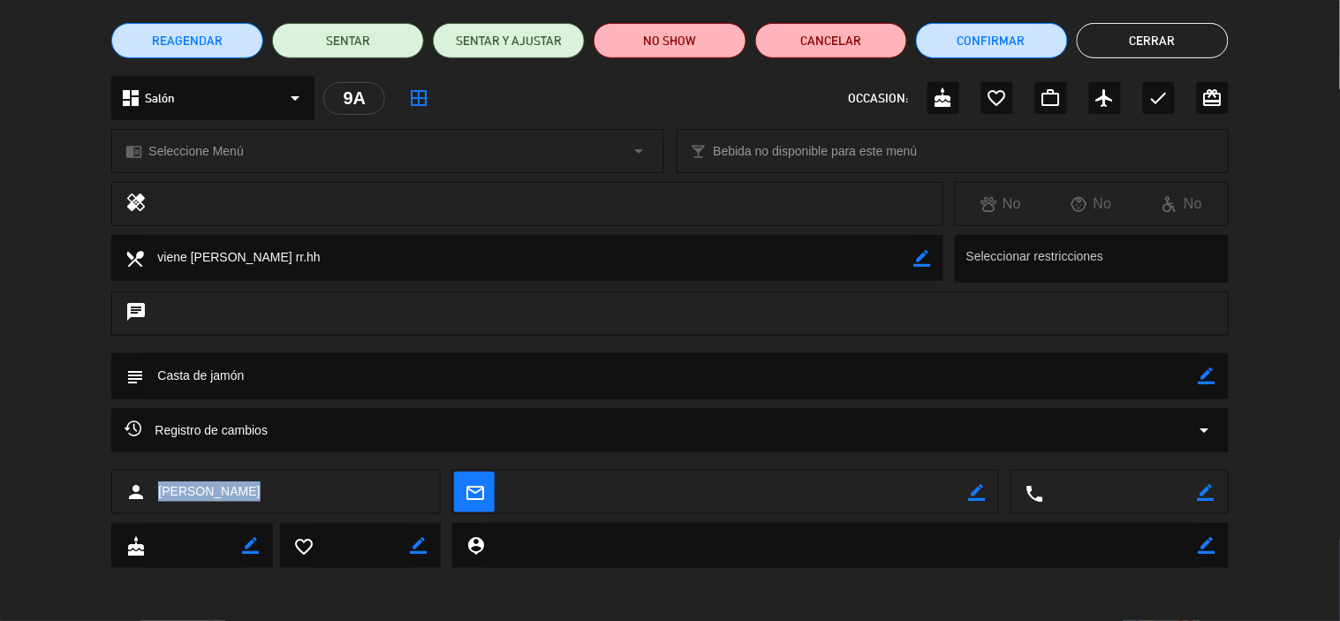
click at [237, 492] on div "person [PERSON_NAME]" at bounding box center [275, 492] width 329 height 44
click at [835, 31] on button "Cancelar" at bounding box center [831, 40] width 152 height 35
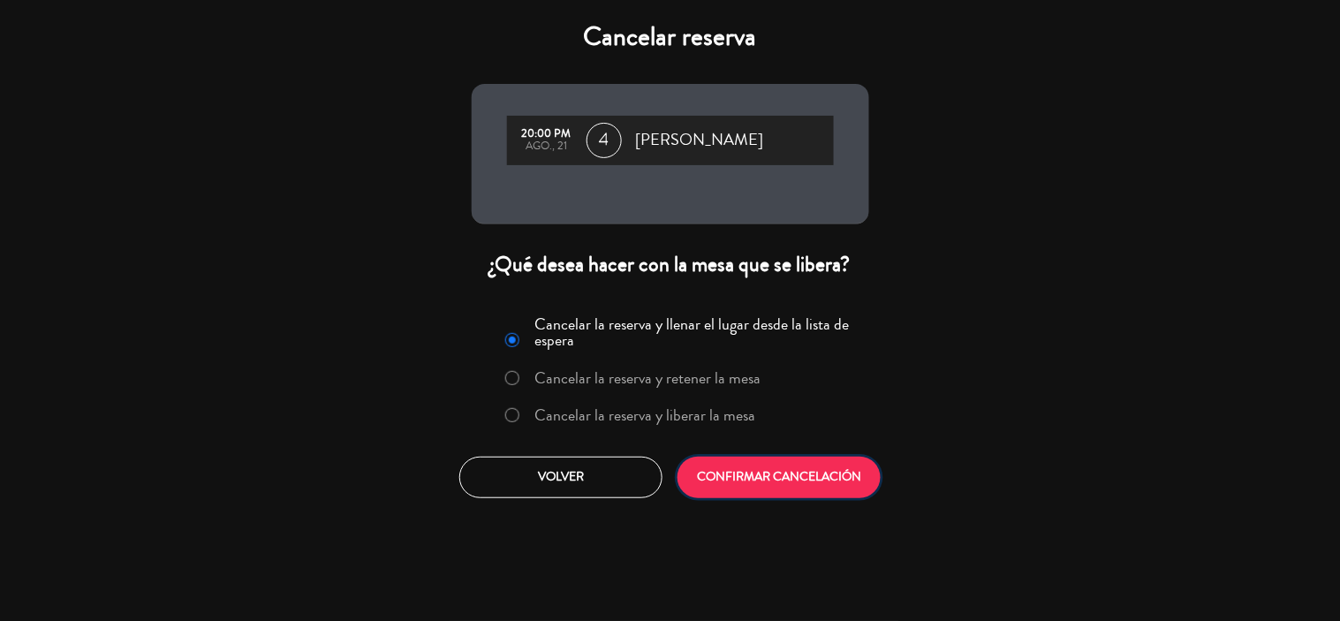
click at [788, 461] on button "CONFIRMAR CANCELACIÓN" at bounding box center [778, 478] width 203 height 42
